Goal: Transaction & Acquisition: Obtain resource

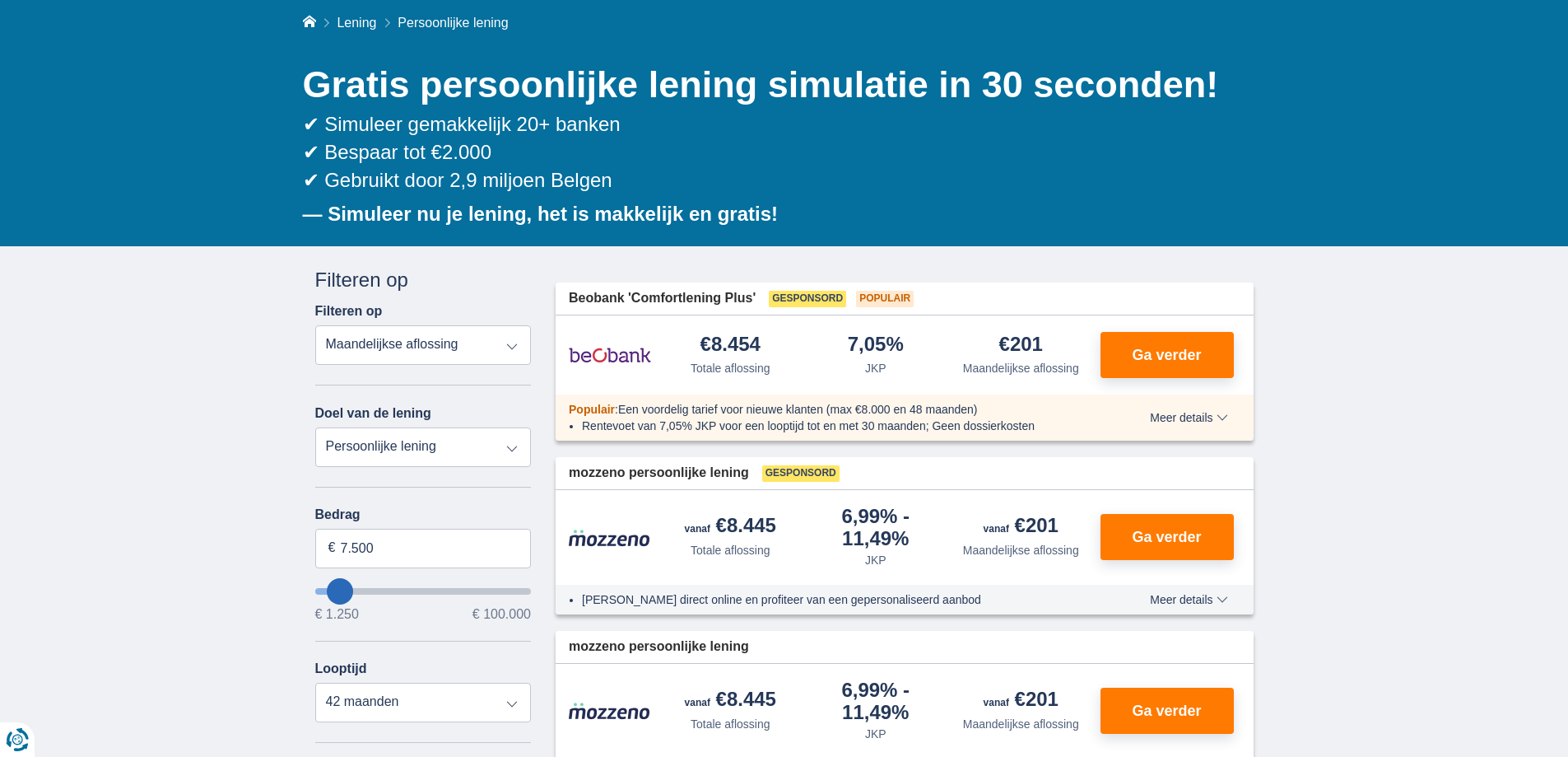
scroll to position [183, 0]
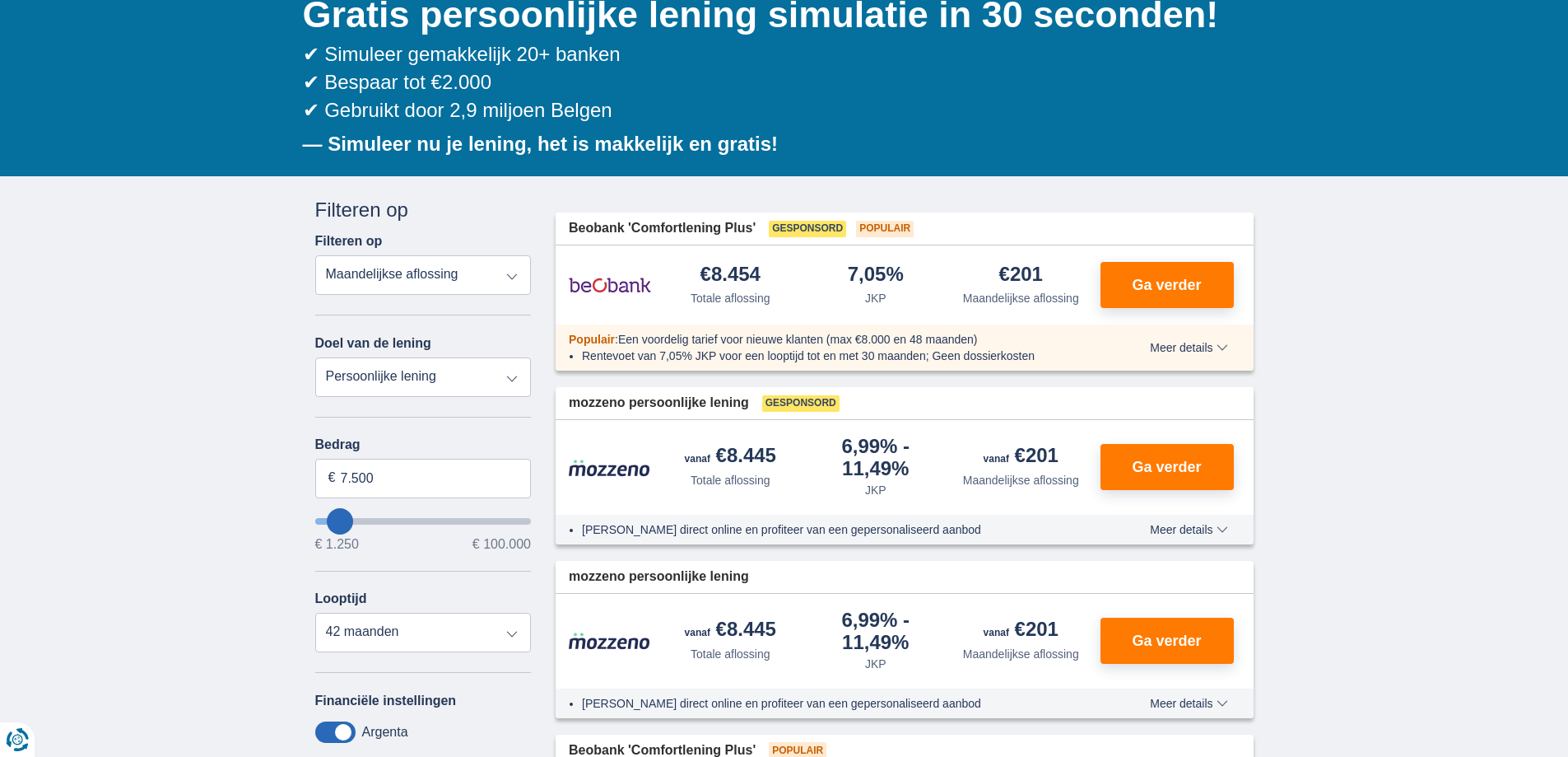
type input "10.250"
type input "10250"
select select "60"
type input "11.250"
type input "11250"
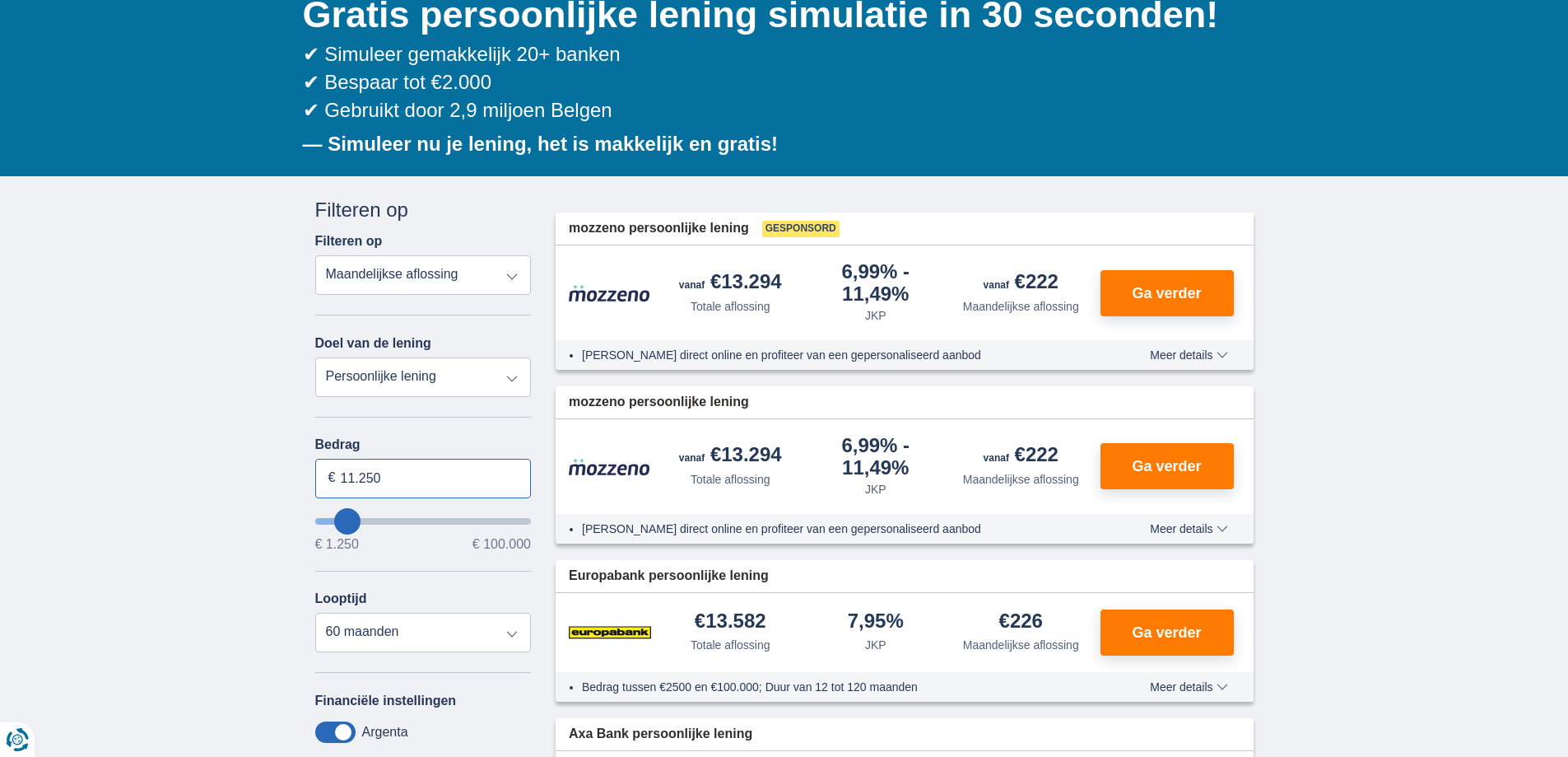
click at [380, 486] on input "11.250" at bounding box center [424, 478] width 216 height 40
type input "10.000"
type input "10250"
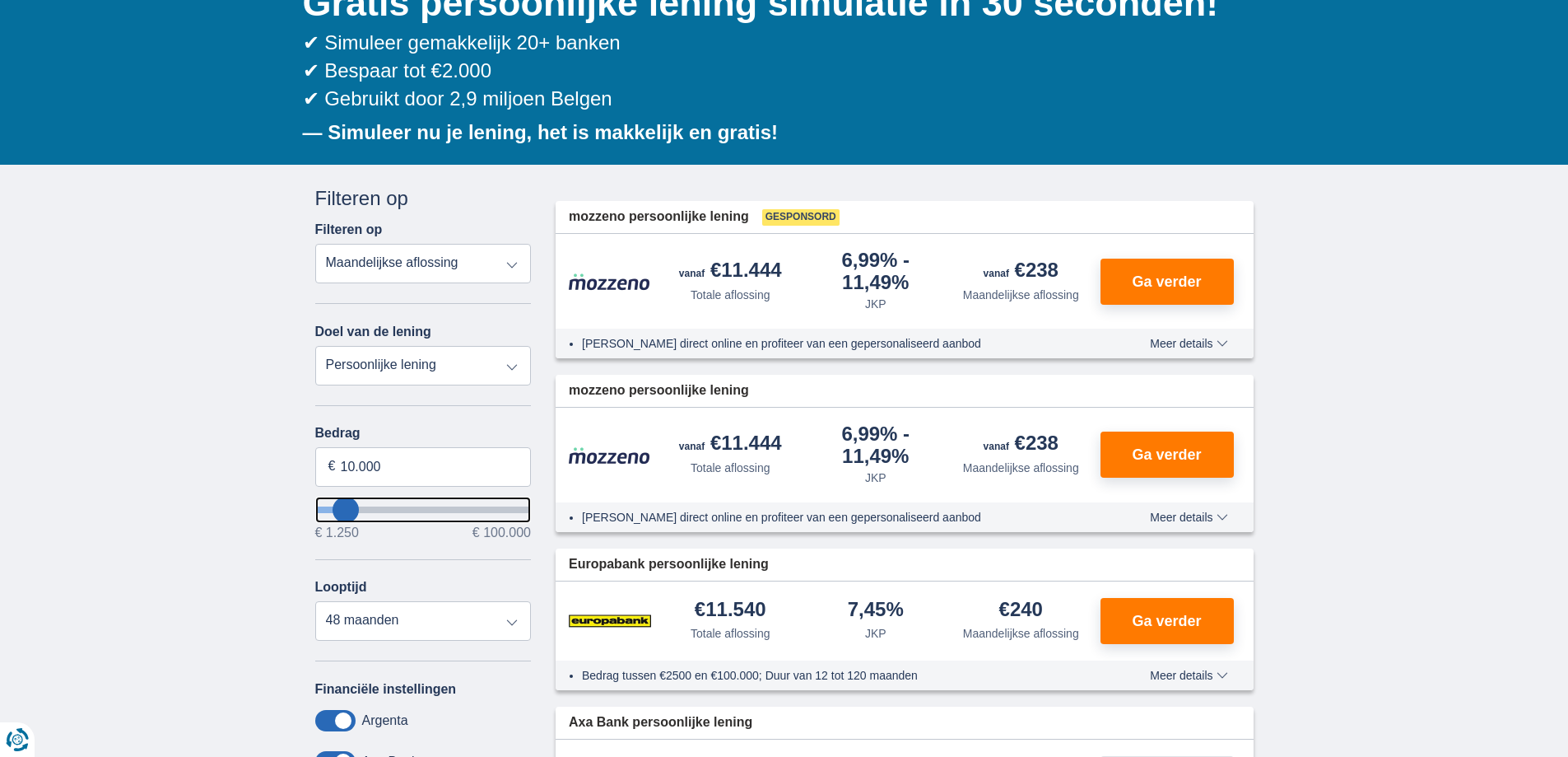
scroll to position [196, 0]
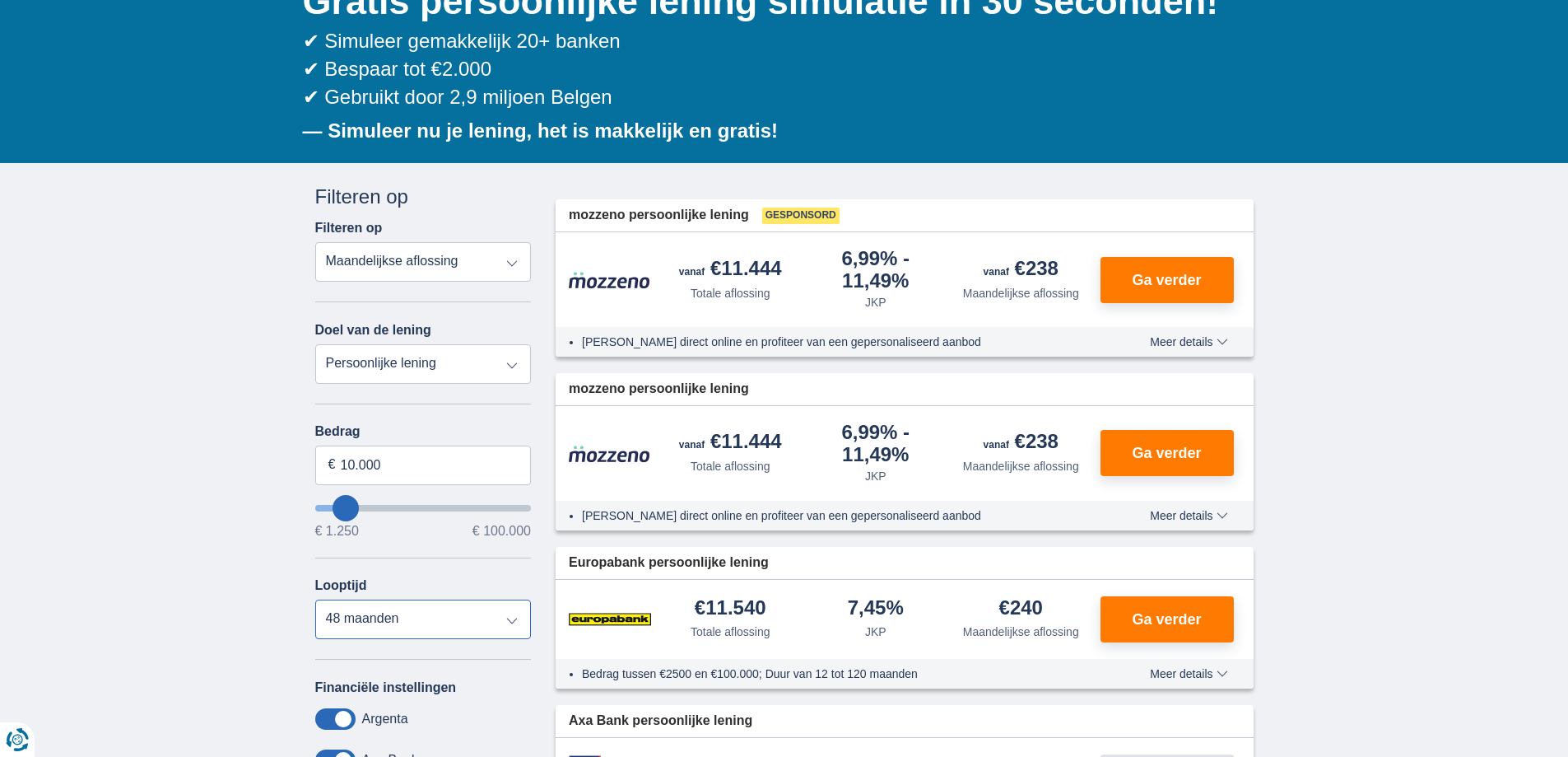
click at [337, 608] on select "12 maanden 18 maanden 24 maanden 30 maanden 36 maanden 42 maanden 48 maanden" at bounding box center [424, 619] width 216 height 40
click at [315, 600] on select "12 maanden 18 maanden 24 maanden 30 maanden 36 maanden 42 maanden 48 maanden" at bounding box center [424, 619] width 216 height 40
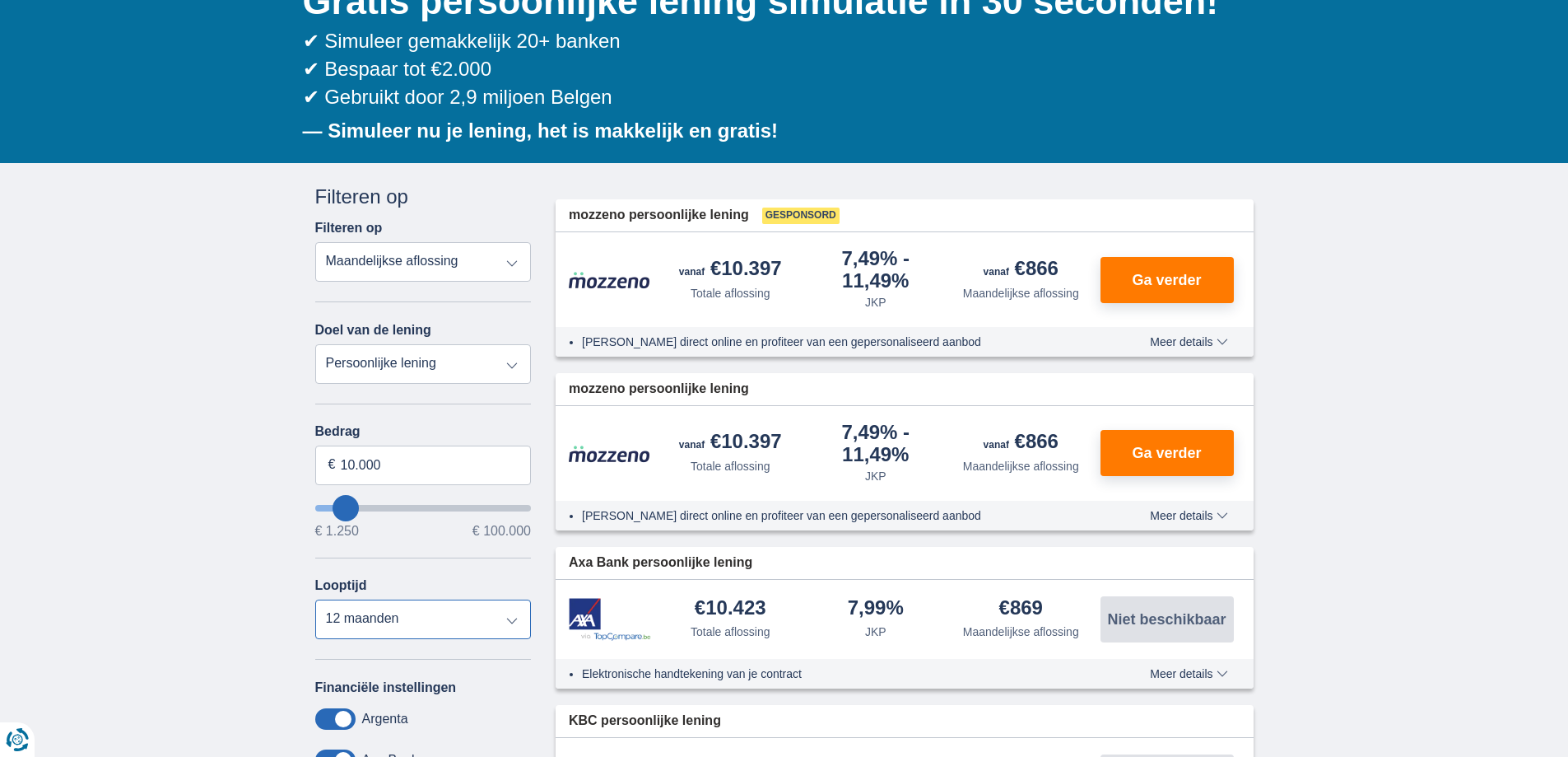
click at [403, 627] on select "12 maanden 18 maanden 24 maanden 30 maanden 36 maanden 42 maanden 48 maanden" at bounding box center [424, 619] width 216 height 40
click at [315, 600] on select "12 maanden 18 maanden 24 maanden 30 maanden 36 maanden 42 maanden 48 maanden" at bounding box center [424, 619] width 216 height 40
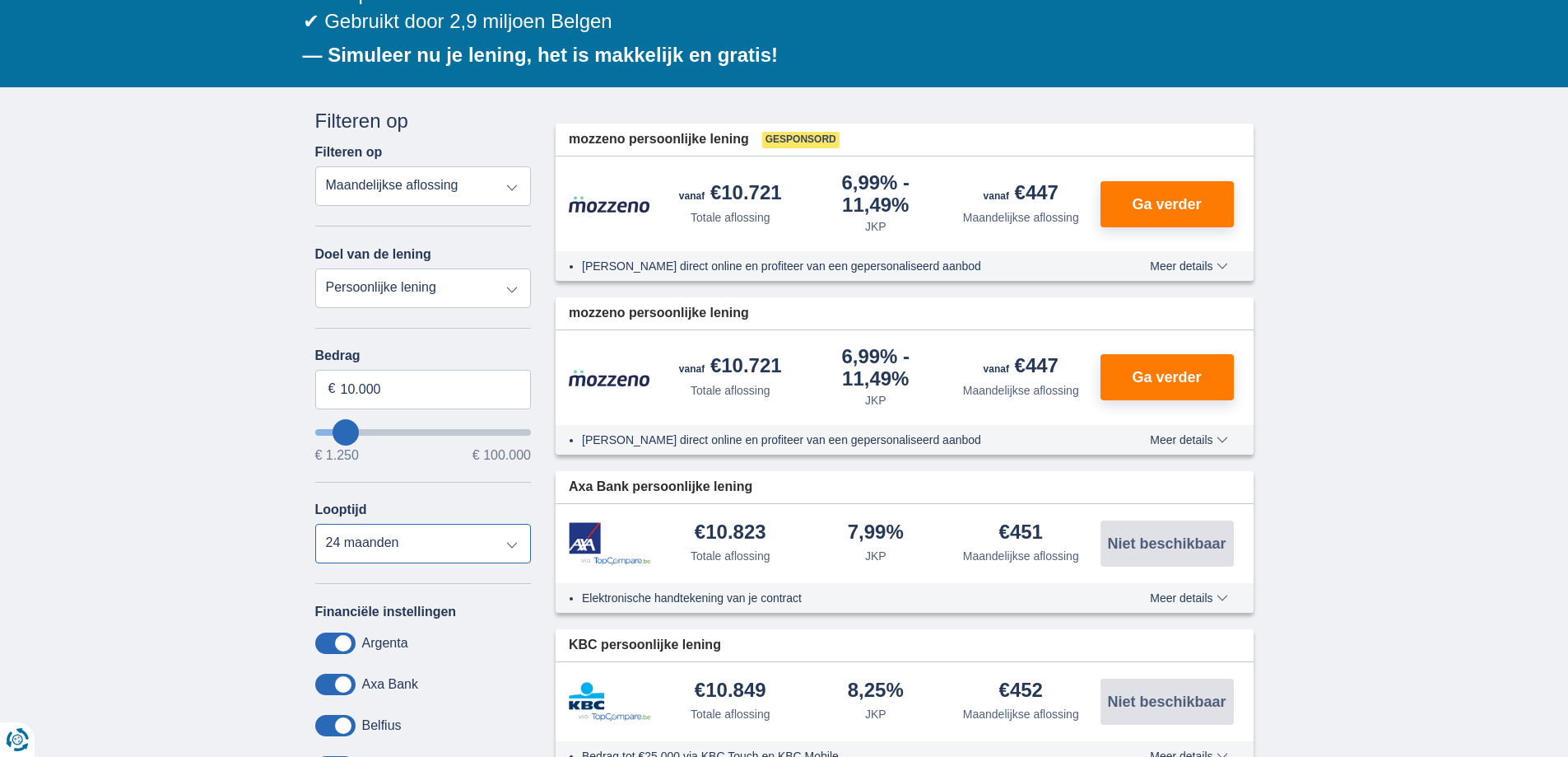
scroll to position [276, 0]
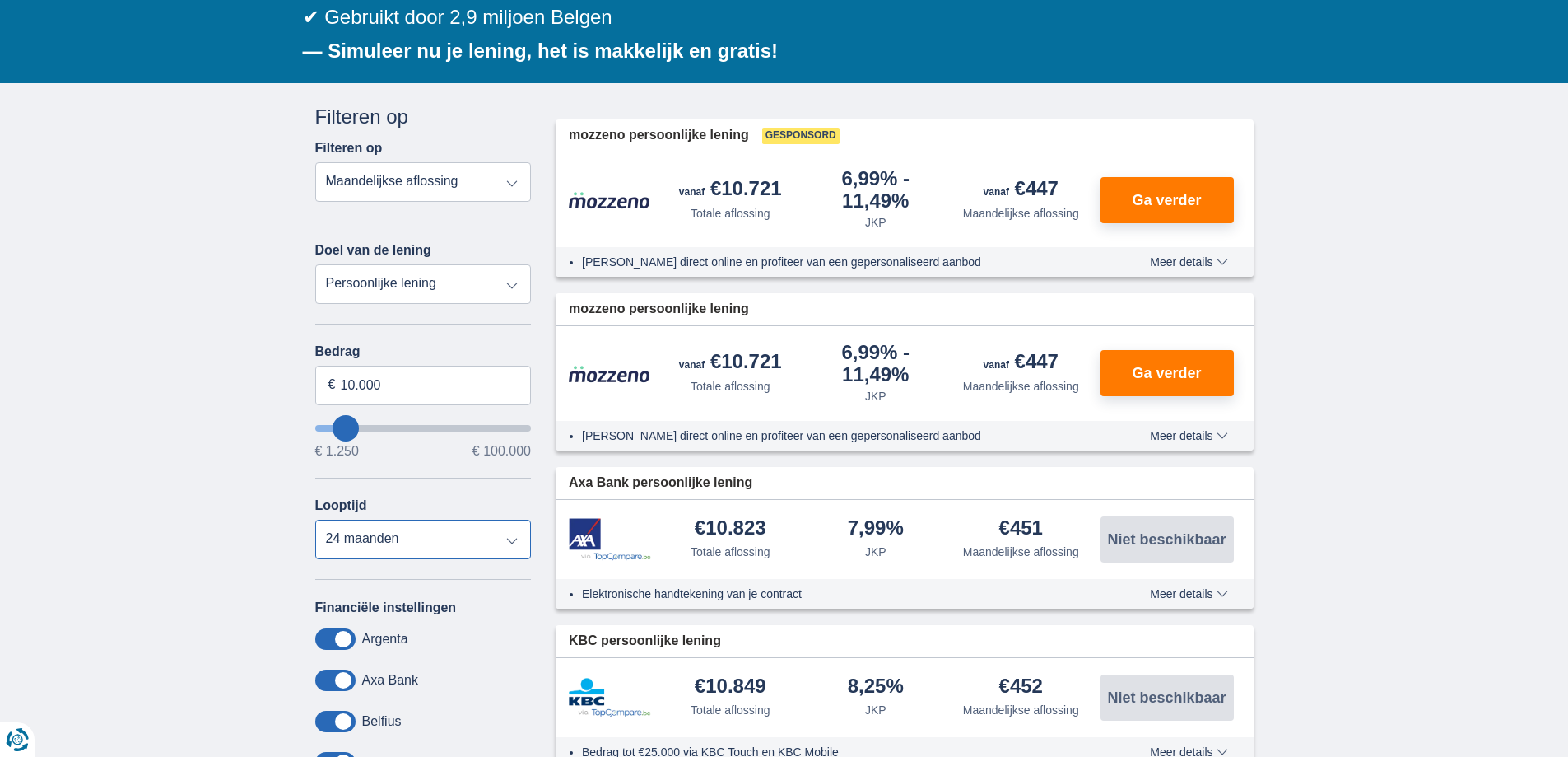
click at [327, 535] on select "12 maanden 18 maanden 24 maanden 30 maanden 36 maanden 42 maanden 48 maanden" at bounding box center [424, 539] width 216 height 40
click at [315, 519] on select "12 maanden 18 maanden 24 maanden 30 maanden 36 maanden 42 maanden 48 maanden" at bounding box center [424, 539] width 216 height 40
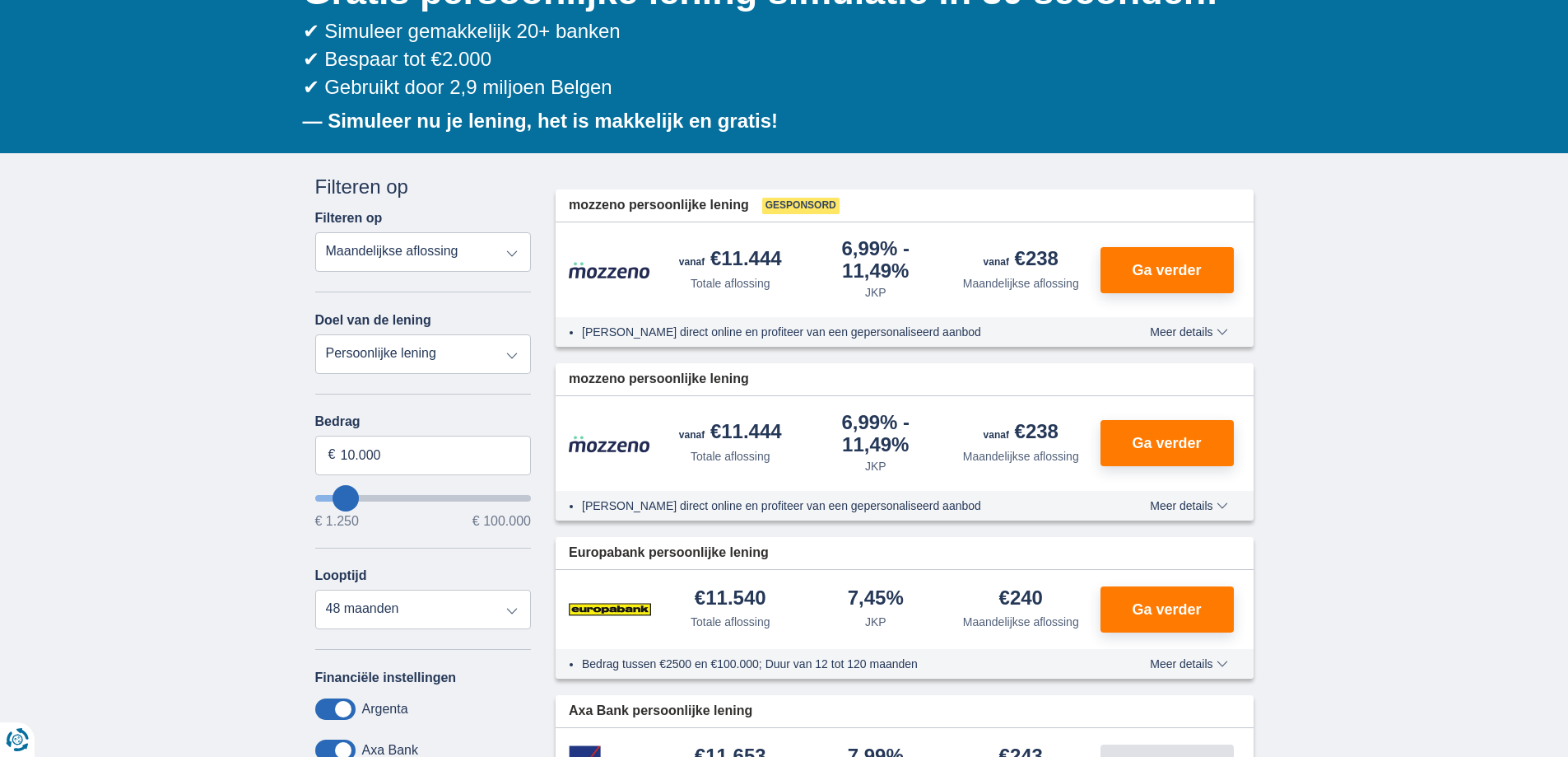
scroll to position [206, 0]
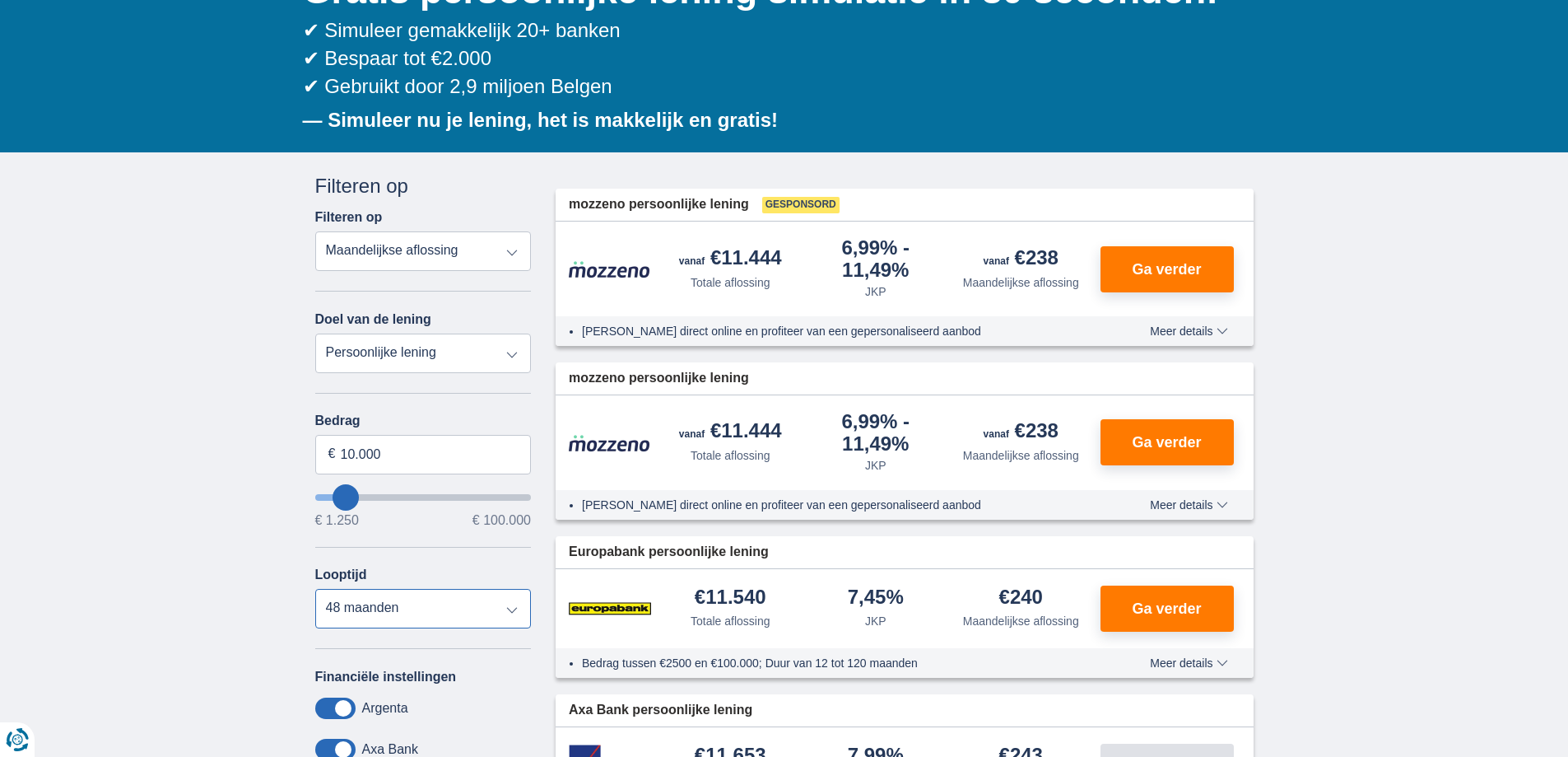
click at [496, 604] on select "12 maanden 18 maanden 24 maanden 30 maanden 36 maanden 42 maanden 48 maanden" at bounding box center [424, 608] width 216 height 40
click at [315, 589] on select "12 maanden 18 maanden 24 maanden 30 maanden 36 maanden 42 maanden 48 maanden" at bounding box center [424, 608] width 216 height 40
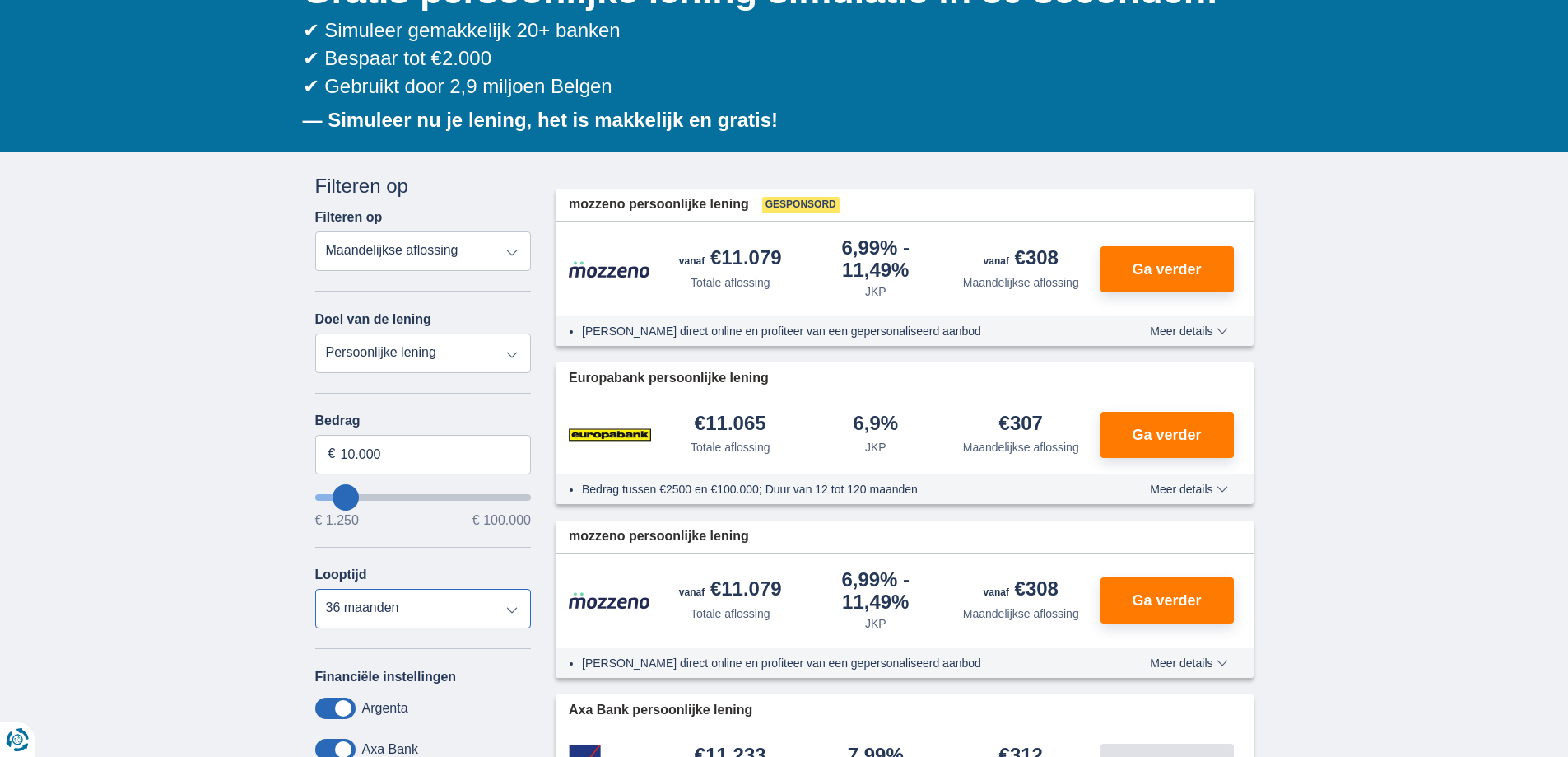
click at [437, 610] on select "12 maanden 18 maanden 24 maanden 30 maanden 36 maanden 42 maanden 48 maanden" at bounding box center [424, 608] width 216 height 40
click at [315, 589] on select "12 maanden 18 maanden 24 maanden 30 maanden 36 maanden 42 maanden 48 maanden" at bounding box center [424, 608] width 216 height 40
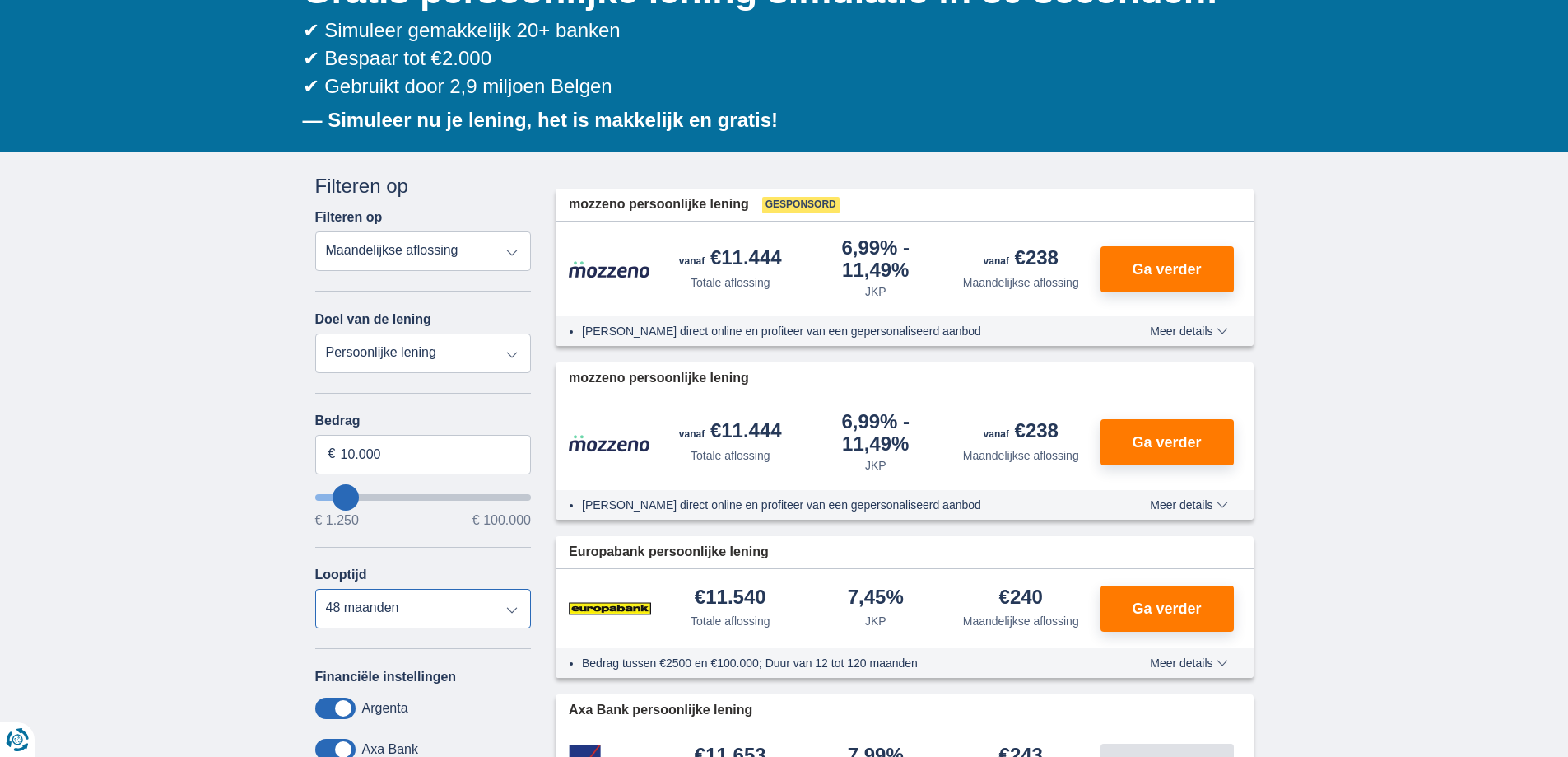
click at [392, 599] on select "12 maanden 18 maanden 24 maanden 30 maanden 36 maanden 42 maanden 48 maanden" at bounding box center [424, 608] width 216 height 40
click at [315, 589] on select "12 maanden 18 maanden 24 maanden 30 maanden 36 maanden 42 maanden 48 maanden" at bounding box center [424, 608] width 216 height 40
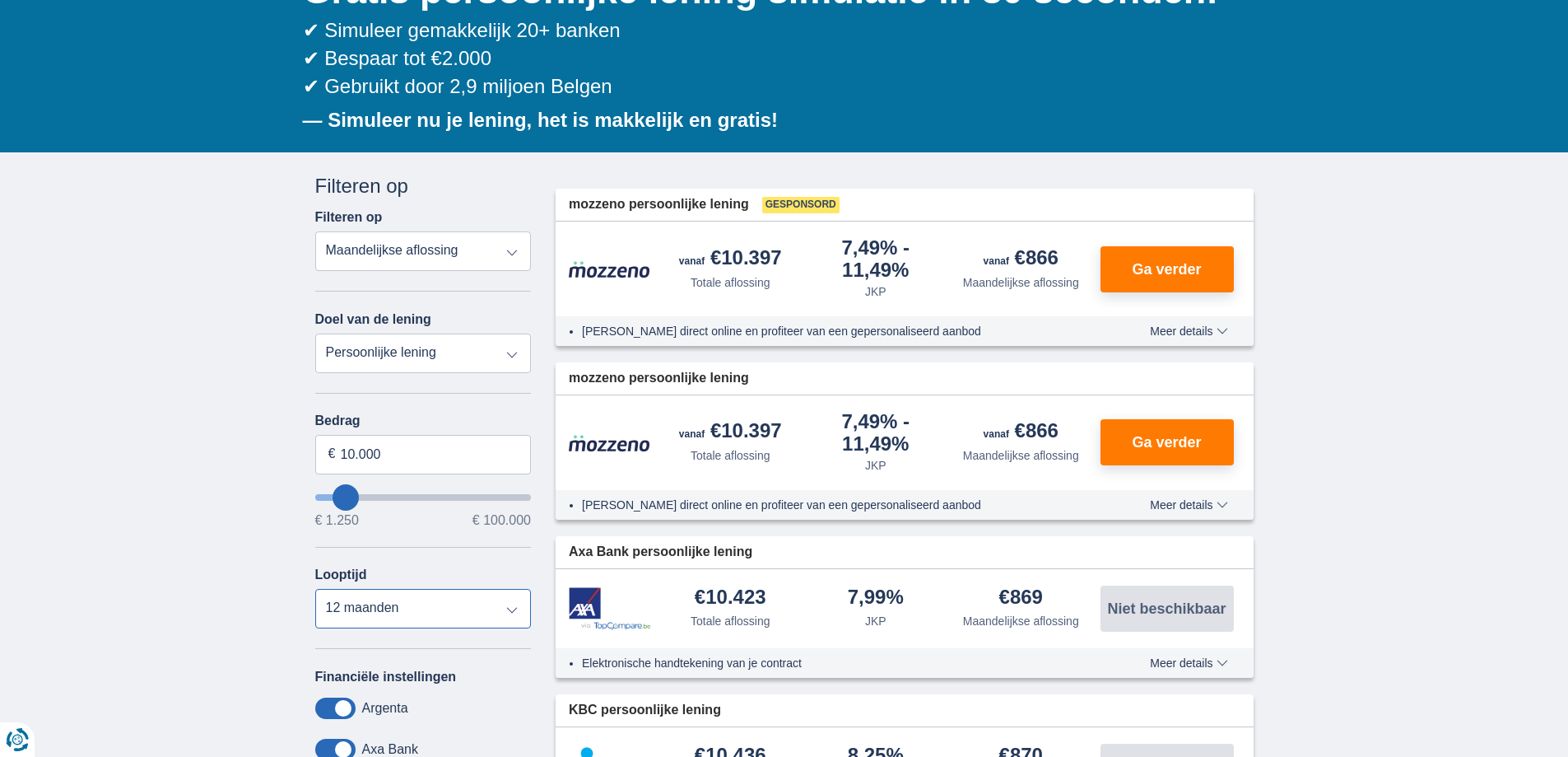
click at [403, 589] on select "12 maanden 18 maanden 24 maanden 30 maanden 36 maanden 42 maanden 48 maanden" at bounding box center [424, 608] width 216 height 40
click at [315, 589] on select "12 maanden 18 maanden 24 maanden 30 maanden 36 maanden 42 maanden 48 maanden" at bounding box center [424, 608] width 216 height 40
click at [374, 623] on select "12 maanden 18 maanden 24 maanden 30 maanden 36 maanden 42 maanden 48 maanden" at bounding box center [424, 608] width 216 height 40
select select "24"
click at [315, 589] on select "12 maanden 18 maanden 24 maanden 30 maanden 36 maanden 42 maanden 48 maanden" at bounding box center [424, 608] width 216 height 40
